Goal: Transaction & Acquisition: Subscribe to service/newsletter

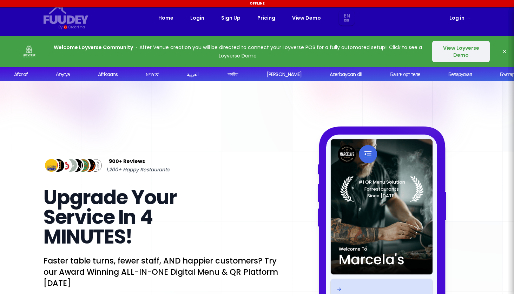
select select "en"
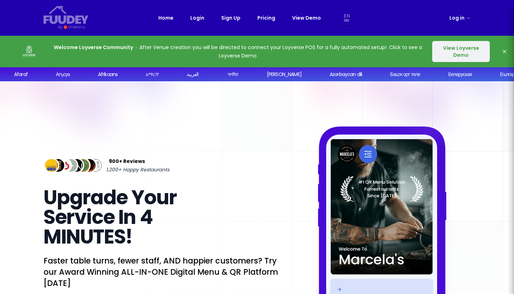
click at [264, 16] on link "Pricing" at bounding box center [266, 18] width 18 height 8
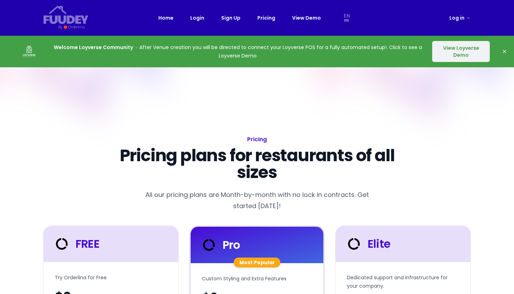
select select "en"
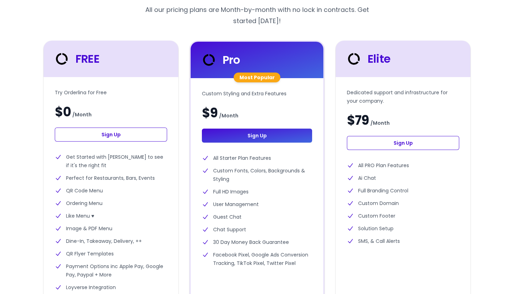
scroll to position [187, 0]
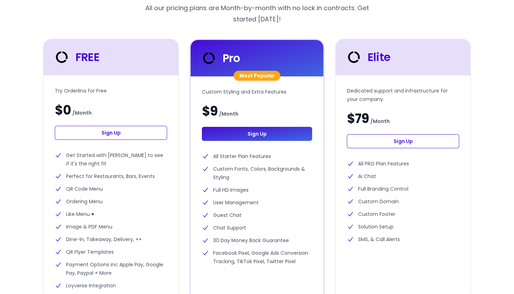
select select "en"
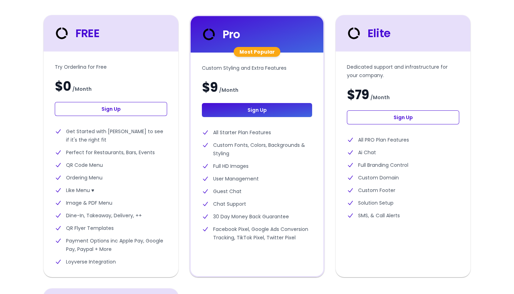
scroll to position [210, 0]
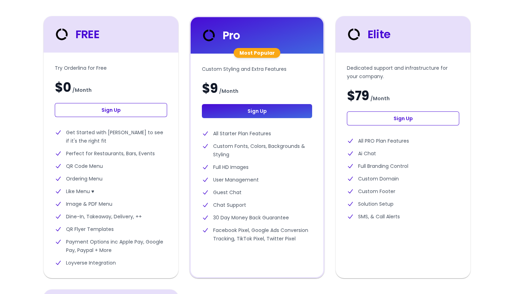
click at [97, 109] on link "Sign Up" at bounding box center [111, 110] width 112 height 14
select select "en"
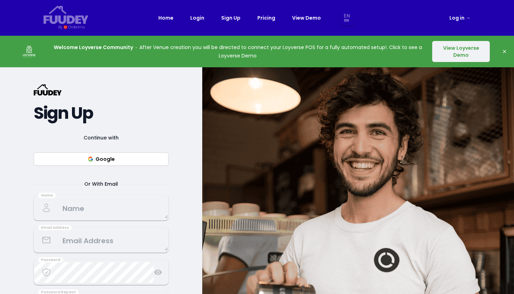
select select "en"
click at [114, 161] on button "Google" at bounding box center [101, 159] width 135 height 13
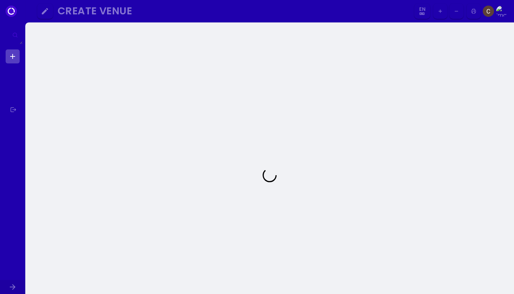
select select "en"
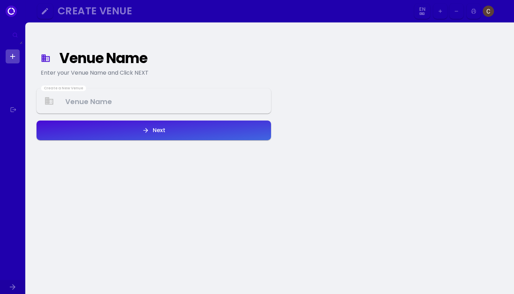
click at [163, 95] on Venue at bounding box center [153, 101] width 233 height 21
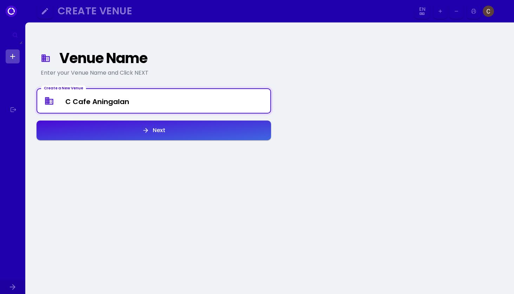
type Venue "C Cafe Aningalan"
click at [209, 131] on button "Next" at bounding box center [154, 131] width 234 height 20
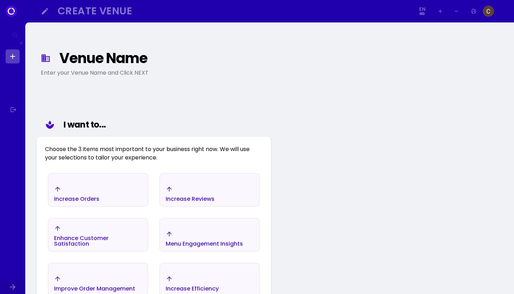
scroll to position [81, 0]
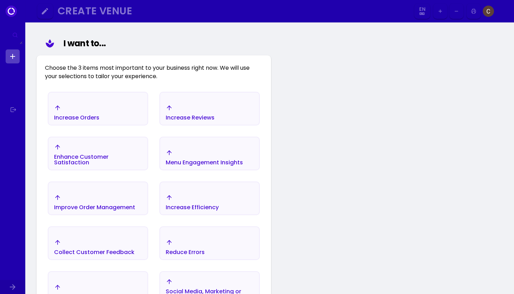
click at [130, 114] on div "Increase Orders" at bounding box center [97, 112] width 99 height 25
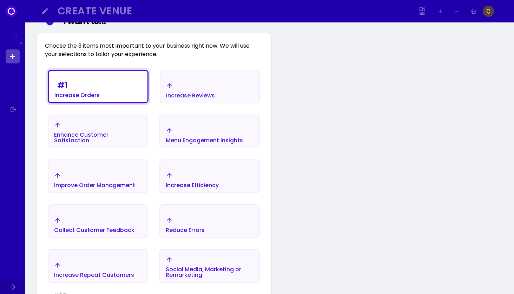
scroll to position [105, 0]
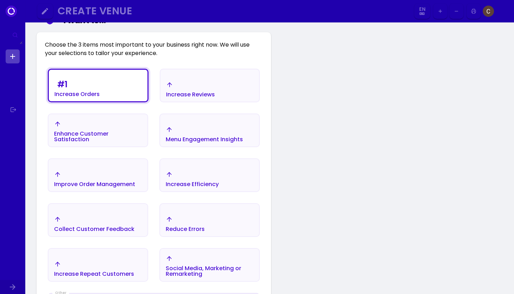
click at [164, 142] on div "Menu Engagement Insights" at bounding box center [209, 134] width 99 height 25
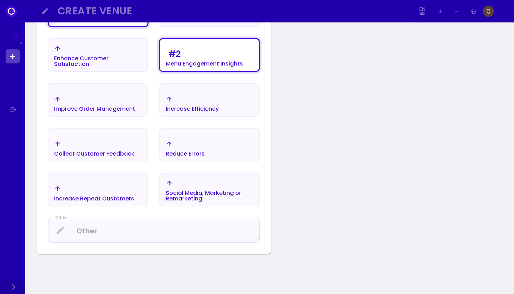
scroll to position [180, 0]
click at [125, 151] on div "Collect Customer Feedback" at bounding box center [94, 154] width 80 height 6
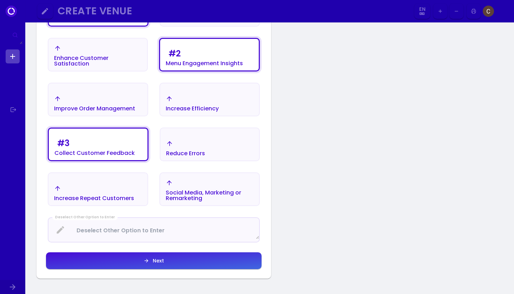
click at [139, 197] on div "Increase Repeat Customers" at bounding box center [97, 193] width 99 height 25
click at [165, 257] on button "Next" at bounding box center [154, 261] width 216 height 17
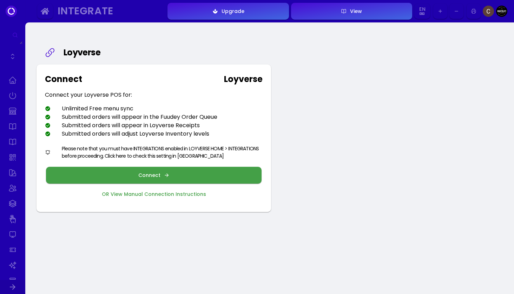
click at [141, 174] on div "Connect" at bounding box center [151, 175] width 26 height 5
